Goal: Information Seeking & Learning: Check status

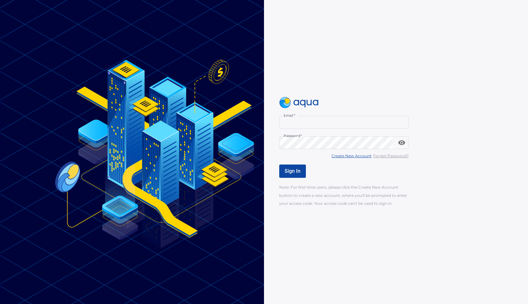
type input "**********"
click at [297, 173] on span "Sign In" at bounding box center [293, 171] width 16 height 6
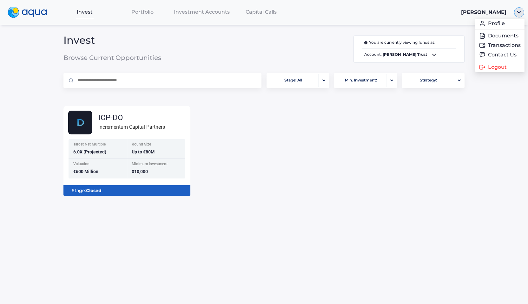
click at [516, 14] on img "button" at bounding box center [519, 12] width 10 height 10
click at [502, 37] on link "Documents" at bounding box center [500, 36] width 42 height 6
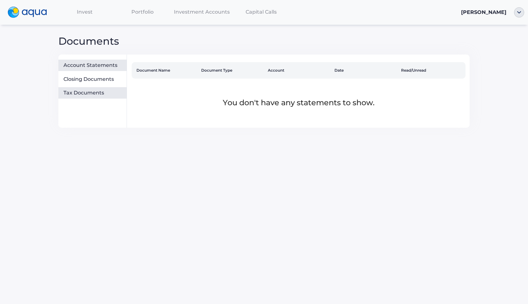
click at [96, 92] on div "Tax Documents" at bounding box center [93, 93] width 61 height 6
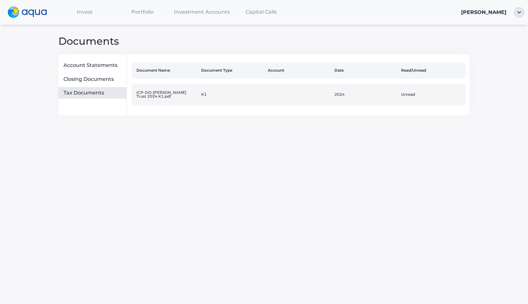
click at [163, 94] on td "ICP-DO-[PERSON_NAME] Trust 2024 K1.pdf" at bounding box center [165, 95] width 67 height 22
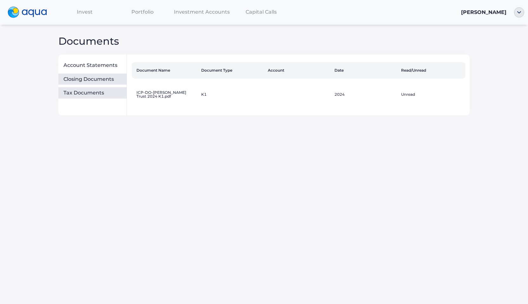
click at [107, 84] on div "Closing Documents" at bounding box center [92, 79] width 68 height 11
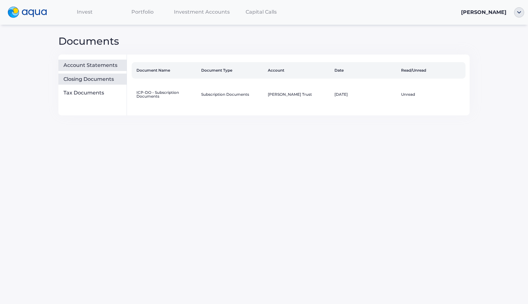
click at [116, 69] on div "Account Statements" at bounding box center [92, 65] width 68 height 11
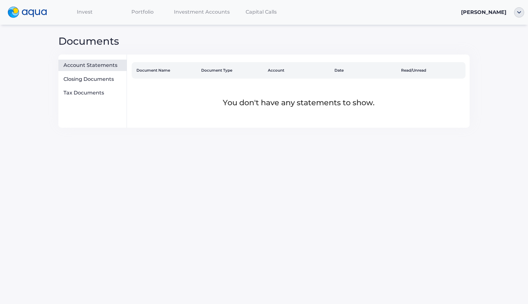
click at [148, 14] on span "Portfolio" at bounding box center [142, 12] width 22 height 6
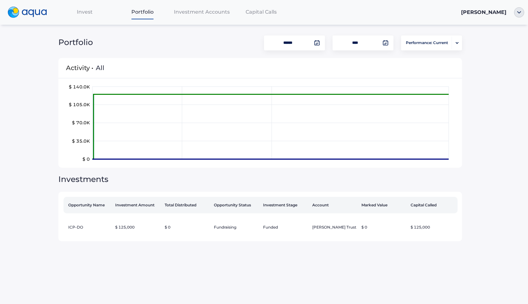
click at [35, 16] on img at bounding box center [27, 12] width 39 height 11
